Goal: Information Seeking & Learning: Check status

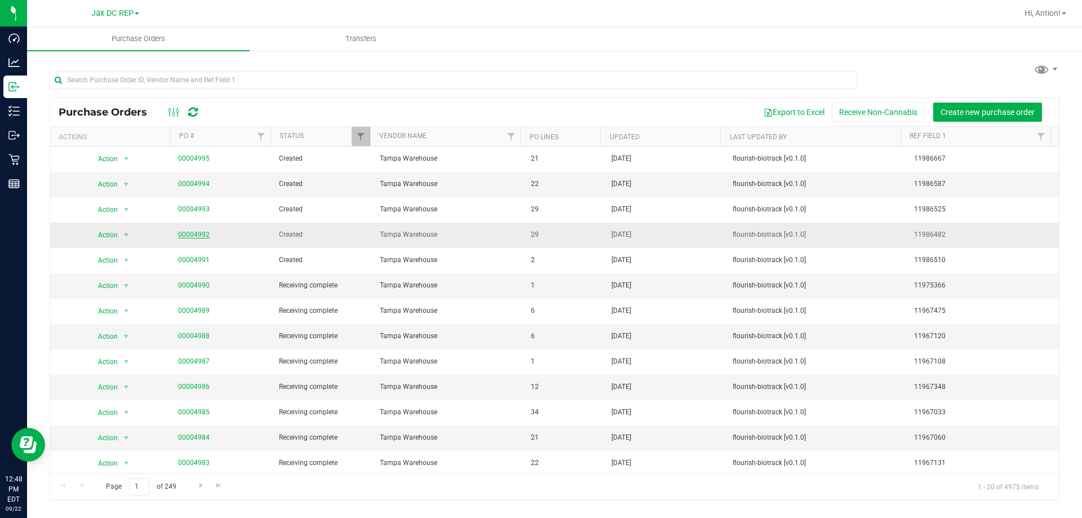
click at [195, 230] on link "00004992" at bounding box center [194, 234] width 32 height 8
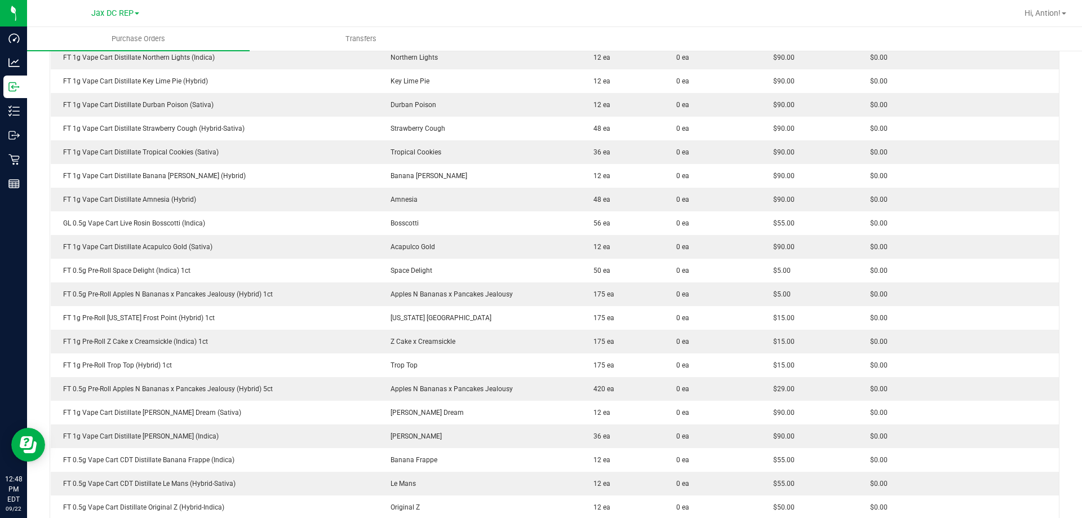
scroll to position [113, 0]
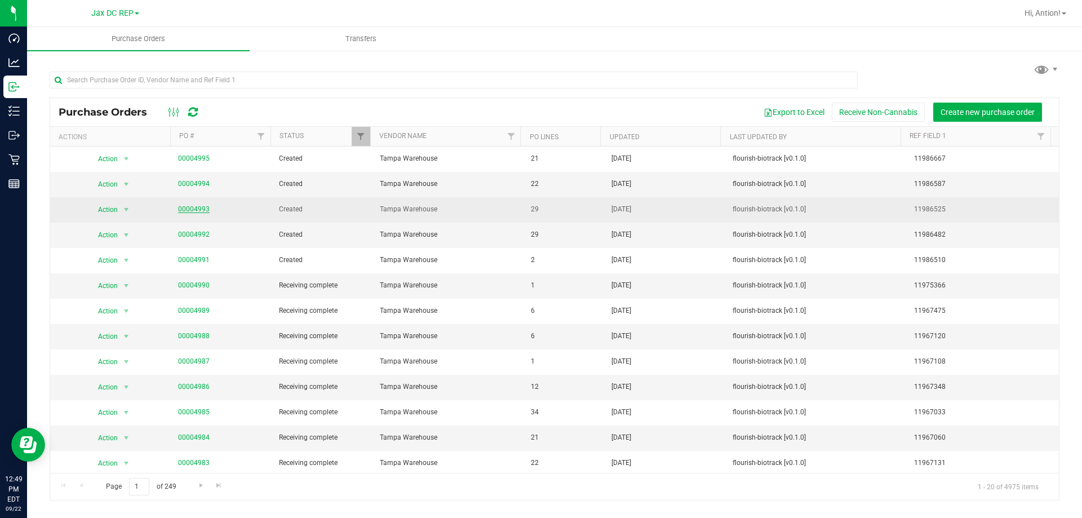
click at [198, 207] on link "00004993" at bounding box center [194, 209] width 32 height 8
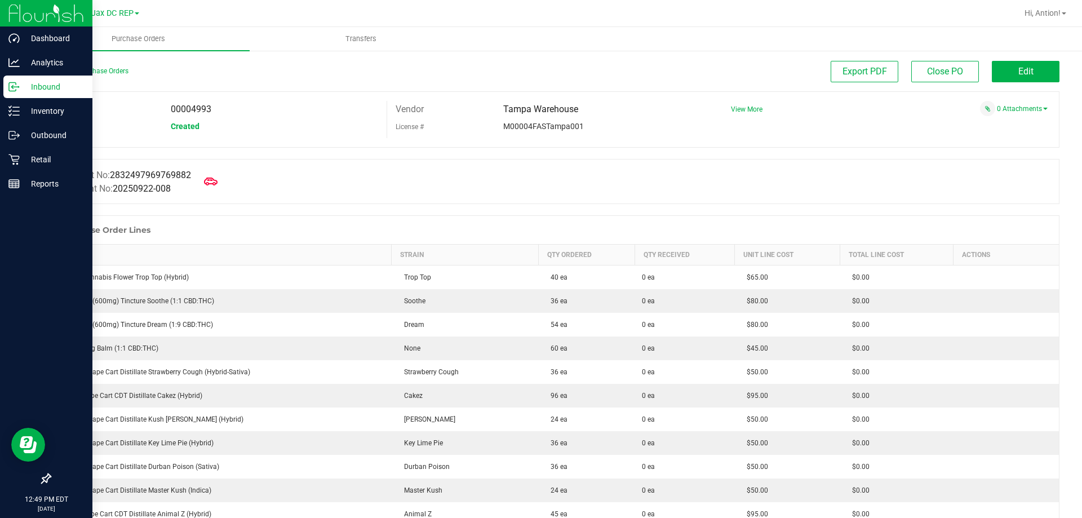
click at [32, 91] on p "Inbound" at bounding box center [54, 87] width 68 height 14
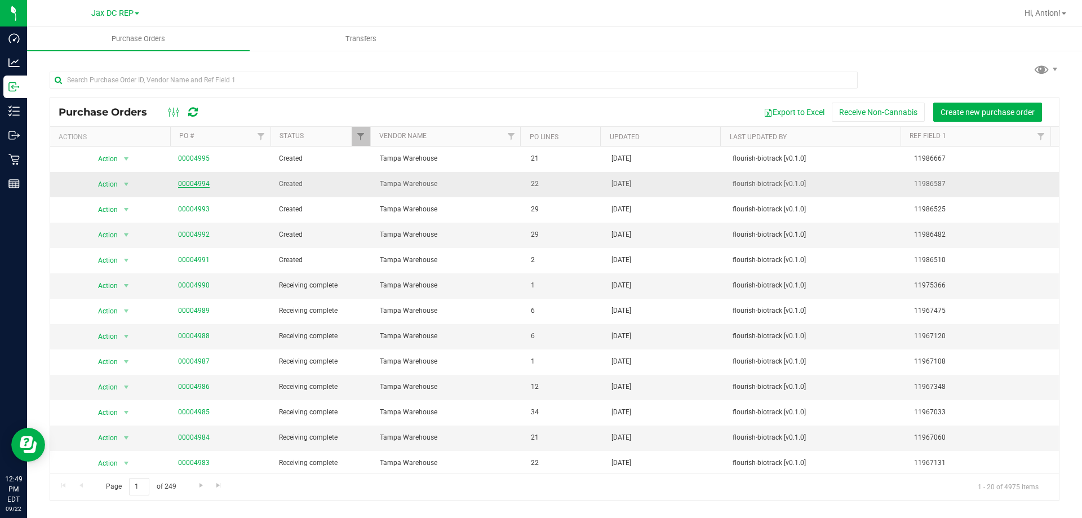
click at [203, 185] on link "00004994" at bounding box center [194, 184] width 32 height 8
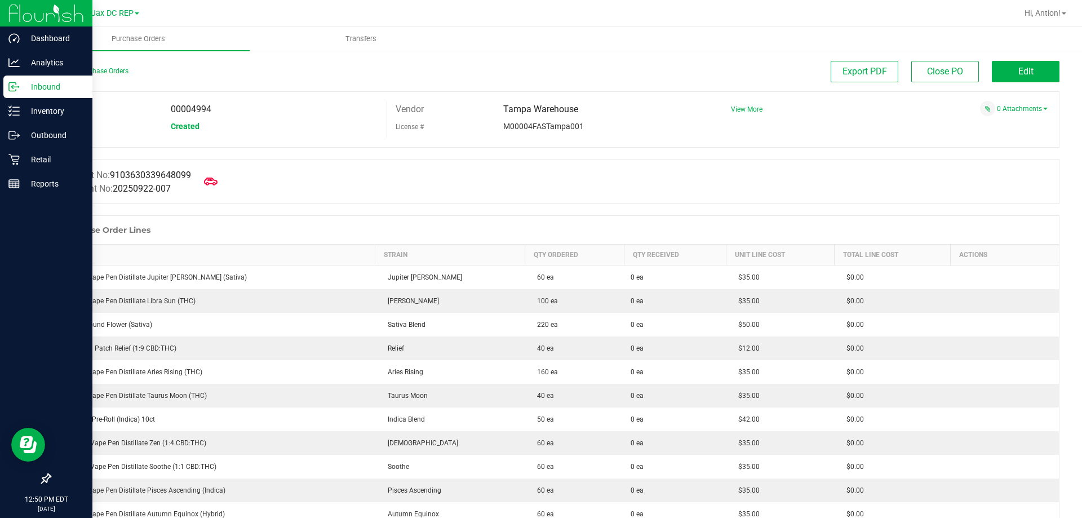
click at [8, 88] on div "Inbound" at bounding box center [47, 86] width 89 height 23
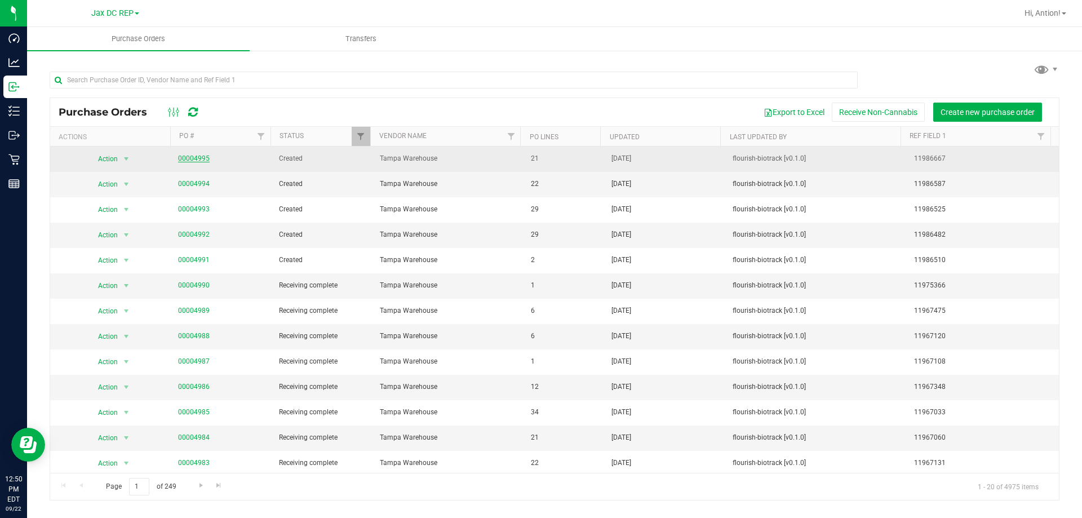
click at [201, 160] on link "00004995" at bounding box center [194, 158] width 32 height 8
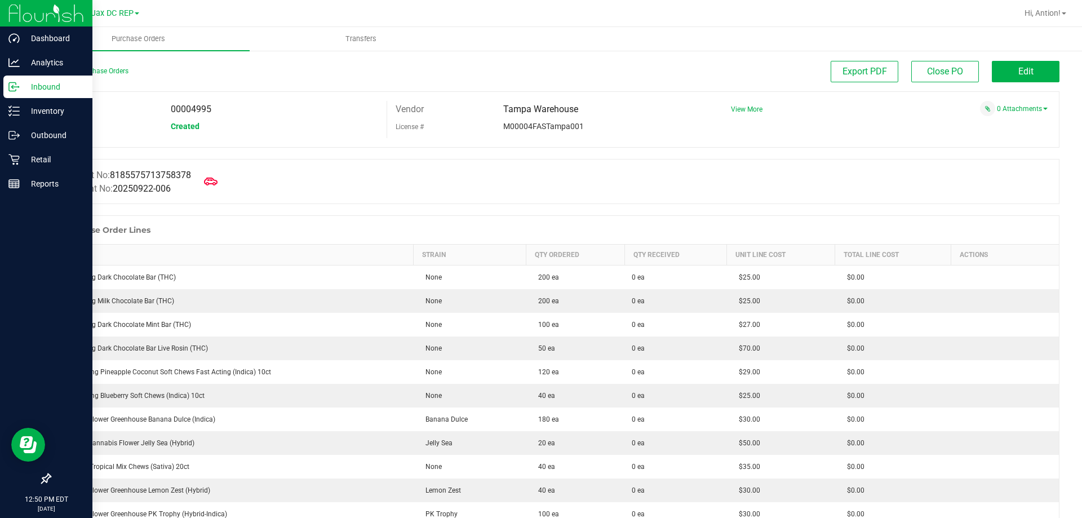
click at [35, 85] on p "Inbound" at bounding box center [54, 87] width 68 height 14
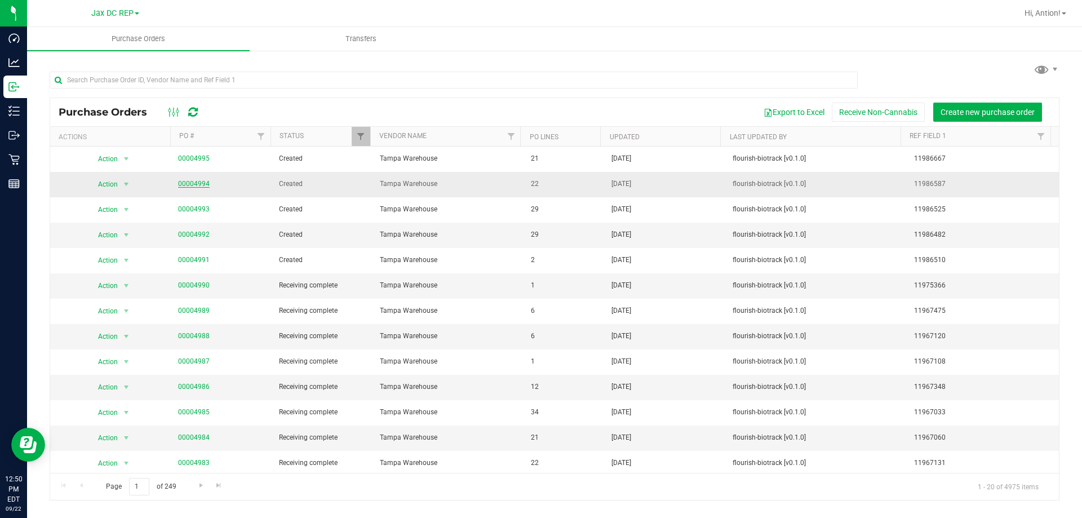
click at [197, 185] on link "00004994" at bounding box center [194, 184] width 32 height 8
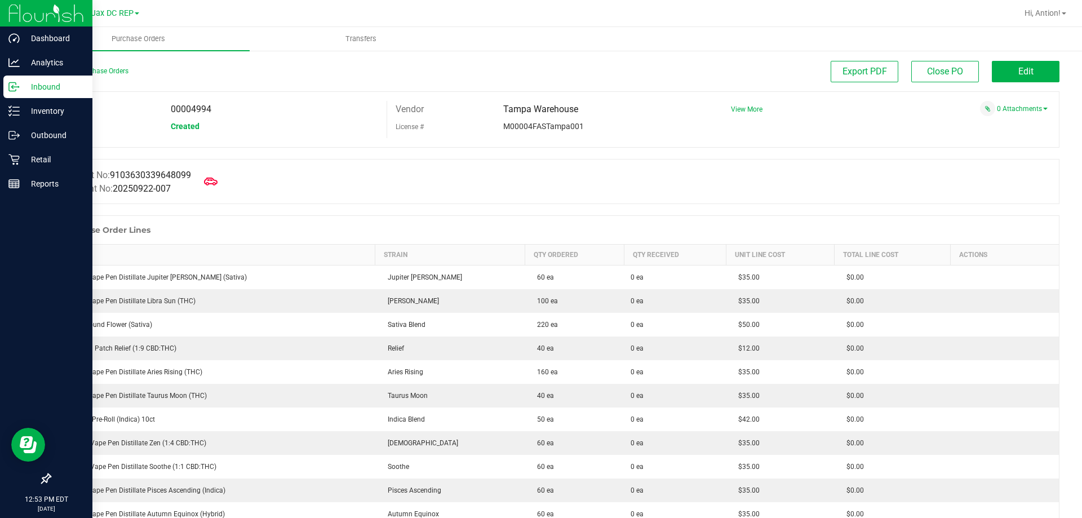
click at [16, 85] on icon at bounding box center [13, 86] width 11 height 11
